Goal: Task Accomplishment & Management: Manage account settings

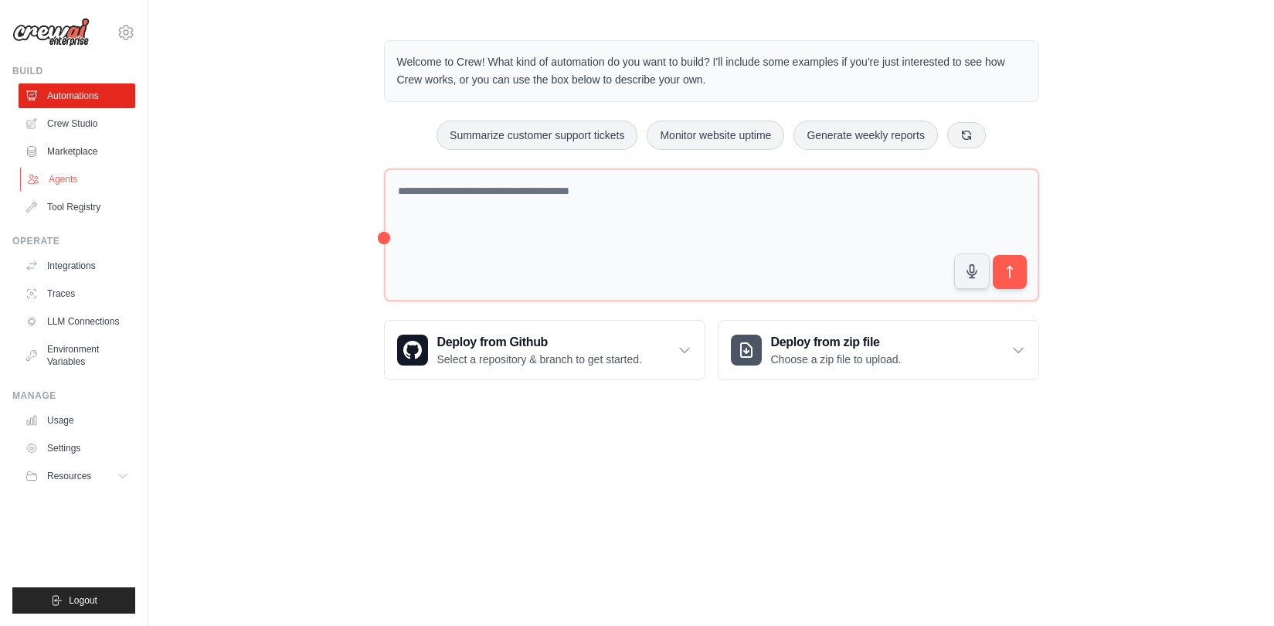
click at [71, 183] on link "Agents" at bounding box center [78, 179] width 117 height 25
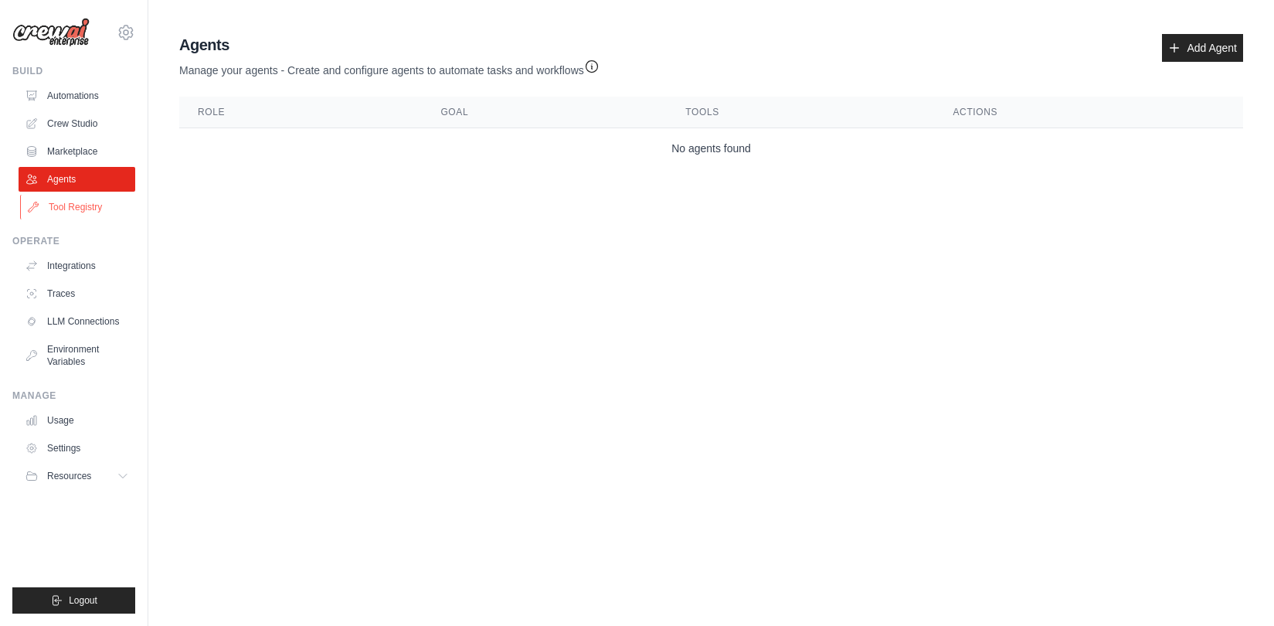
click at [77, 209] on link "Tool Registry" at bounding box center [78, 207] width 117 height 25
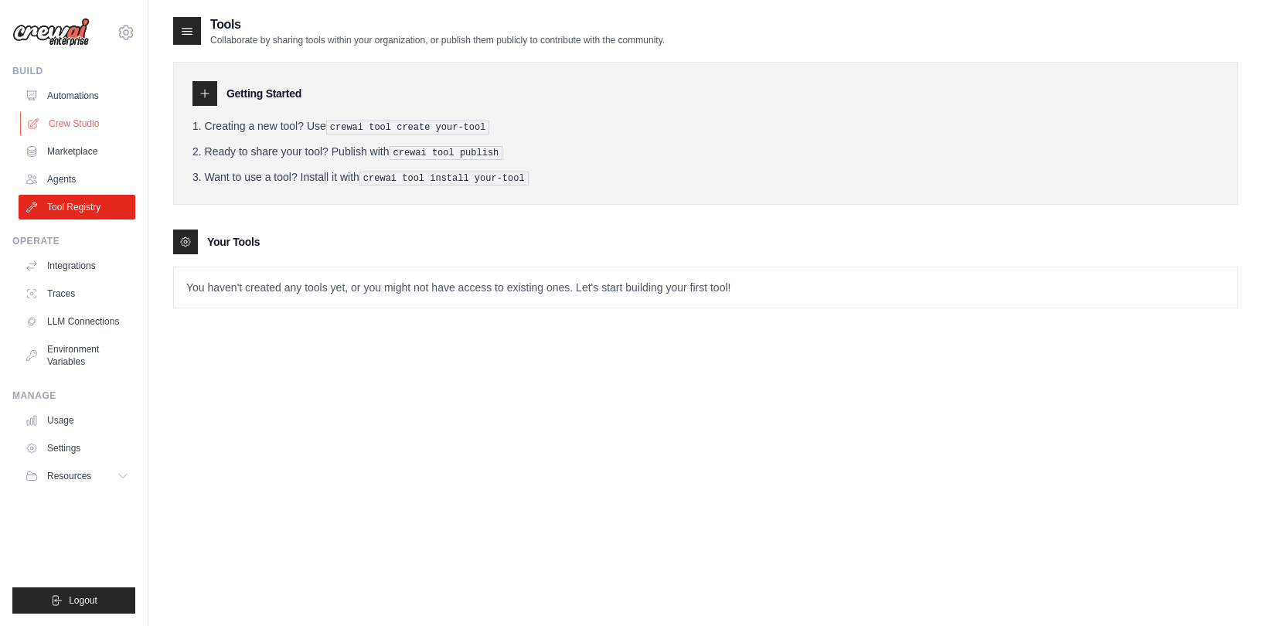
click at [73, 124] on link "Crew Studio" at bounding box center [78, 123] width 117 height 25
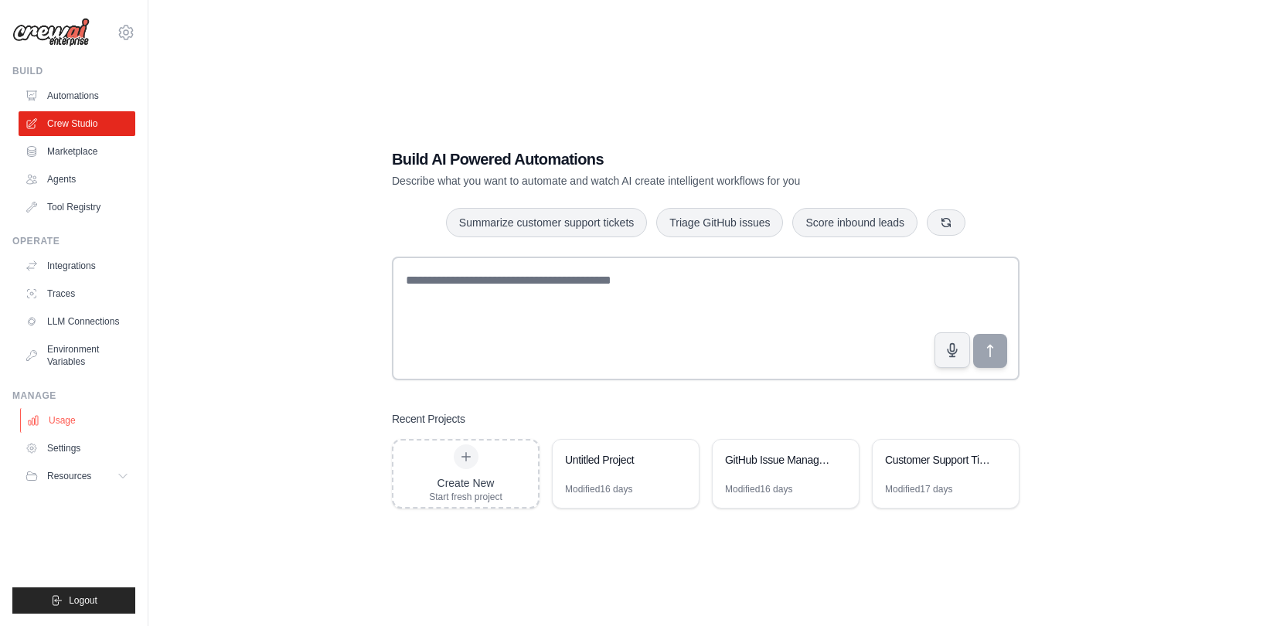
click at [74, 423] on link "Usage" at bounding box center [78, 420] width 117 height 25
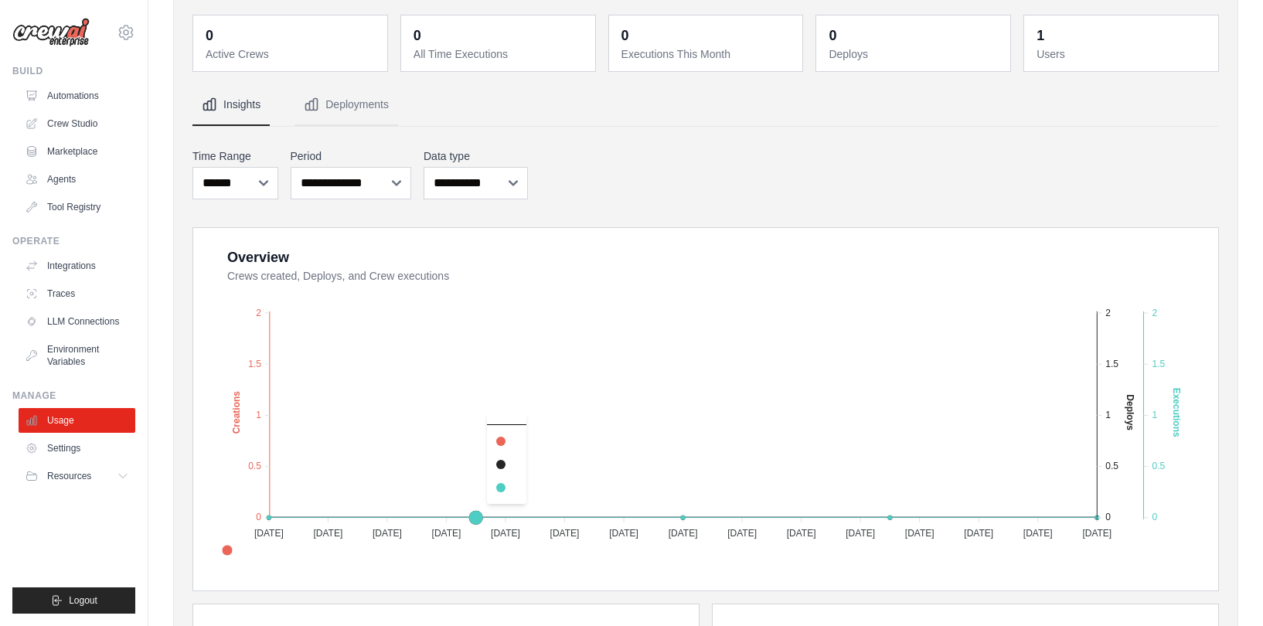
scroll to position [93, 0]
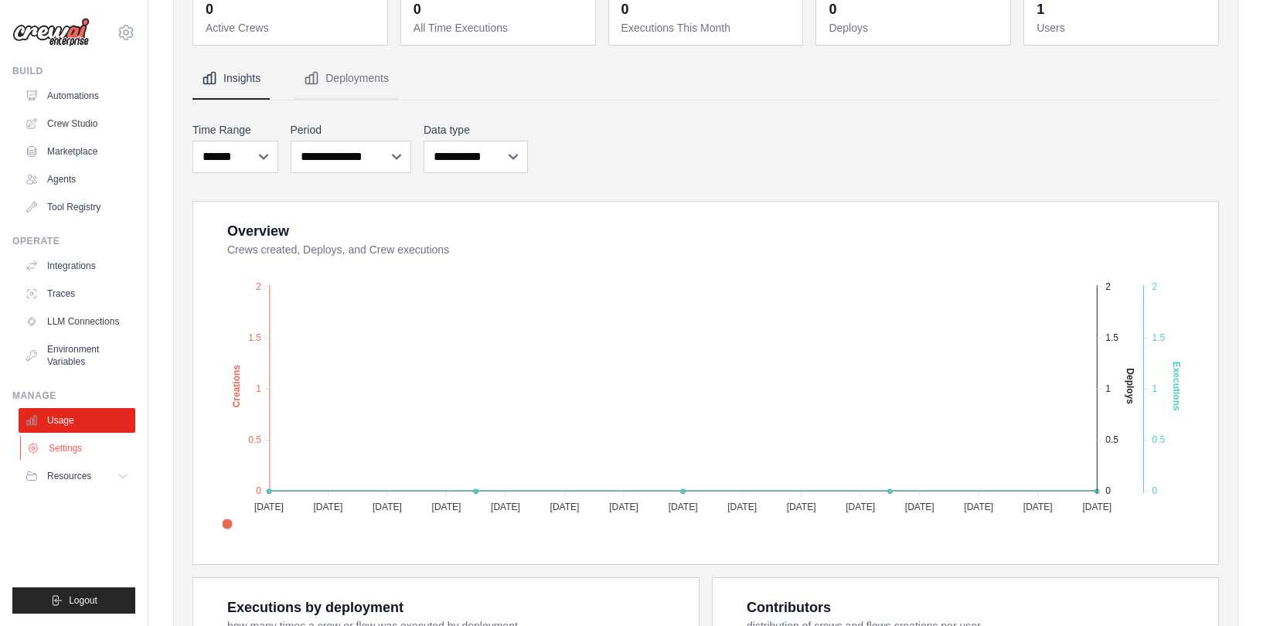
click at [58, 446] on link "Settings" at bounding box center [78, 448] width 117 height 25
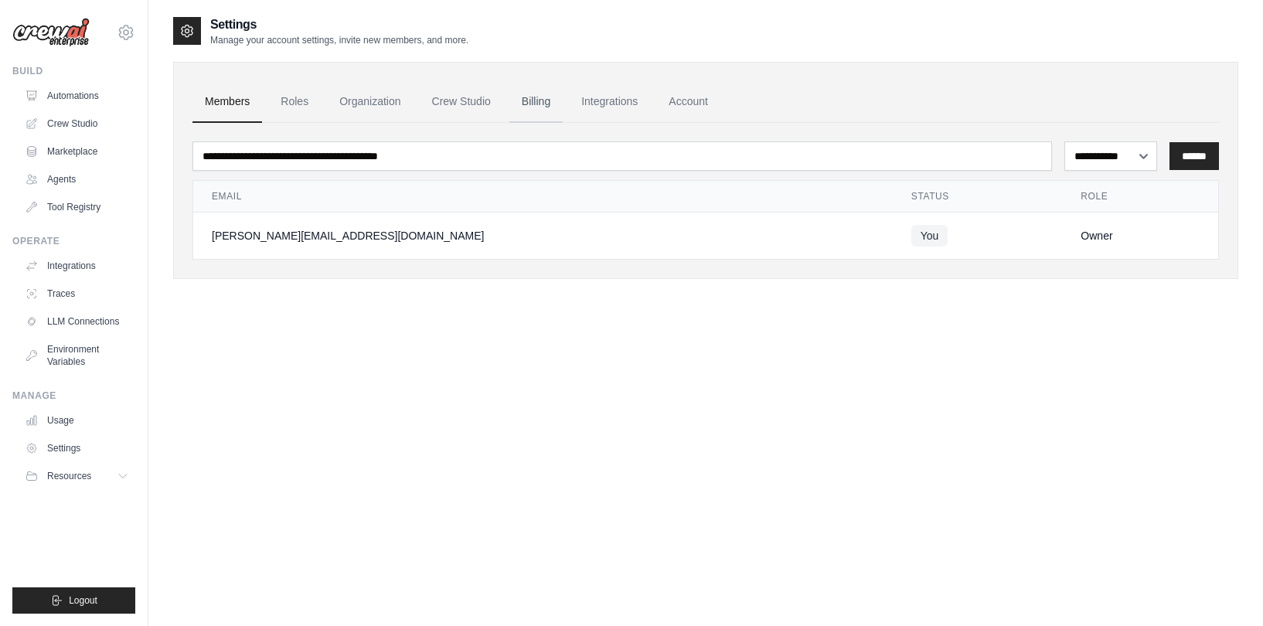
click at [545, 103] on link "Billing" at bounding box center [535, 102] width 53 height 42
